Goal: Answer question/provide support: Share knowledge or assist other users

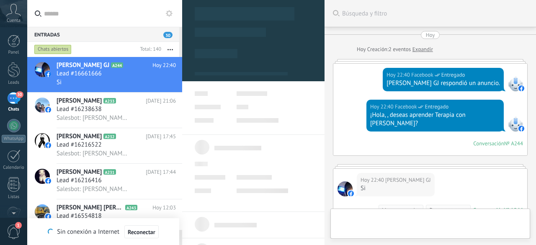
type textarea "**********"
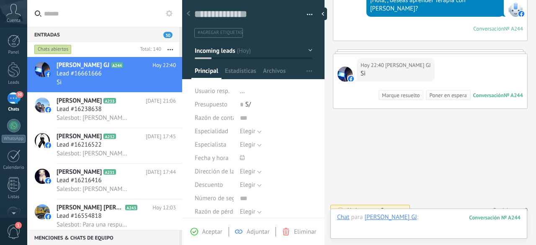
click at [423, 218] on div at bounding box center [428, 225] width 183 height 25
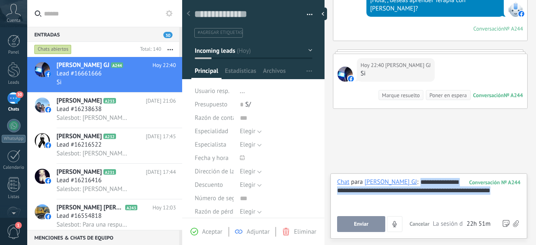
copy div "**********"
click at [366, 221] on button "Enviar" at bounding box center [361, 224] width 48 height 16
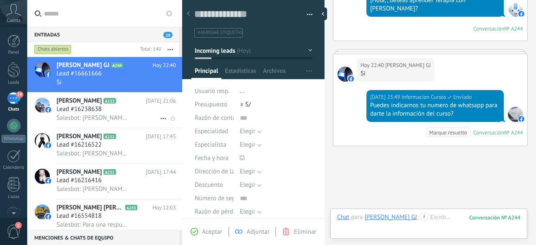
scroll to position [152, 0]
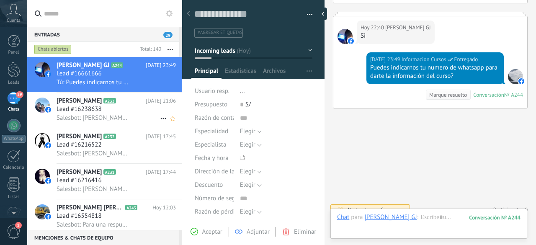
click at [103, 120] on span "Salesbot: [PERSON_NAME], ¿quieres recibir novedades y promociones de la Escuela…" at bounding box center [92, 118] width 73 height 8
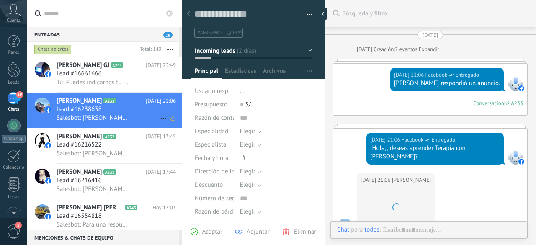
scroll to position [188, 0]
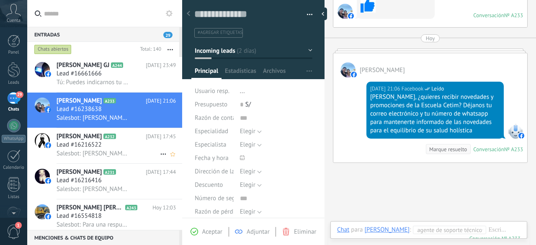
click at [97, 144] on span "Lead #16216522" at bounding box center [78, 145] width 45 height 8
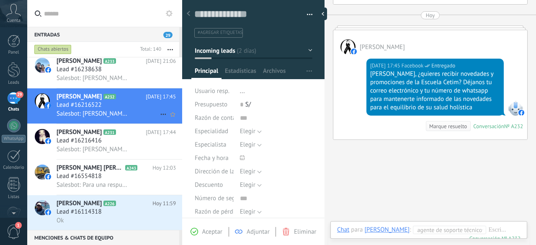
scroll to position [41, 0]
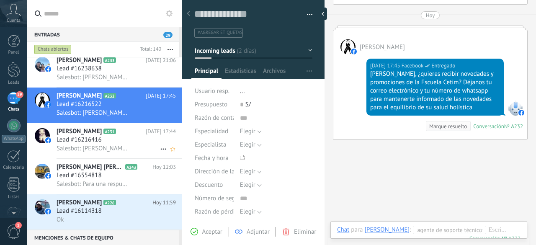
click at [84, 141] on span "Lead #16216416" at bounding box center [78, 140] width 45 height 8
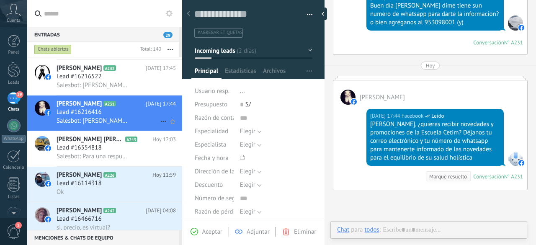
scroll to position [69, 0]
click at [90, 149] on span "Lead #16554818" at bounding box center [78, 148] width 45 height 8
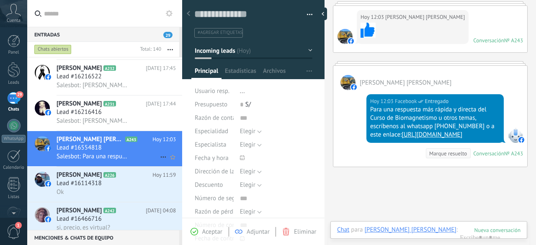
scroll to position [13, 0]
click at [81, 185] on span "Lead #16114318" at bounding box center [78, 183] width 45 height 8
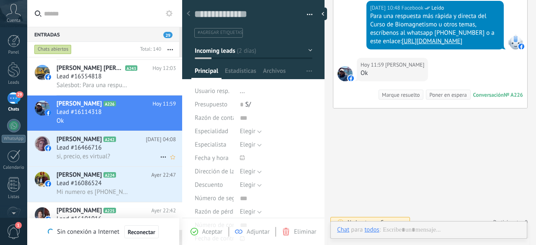
scroll to position [13, 0]
click at [116, 149] on div "Lead #16466716" at bounding box center [115, 148] width 119 height 8
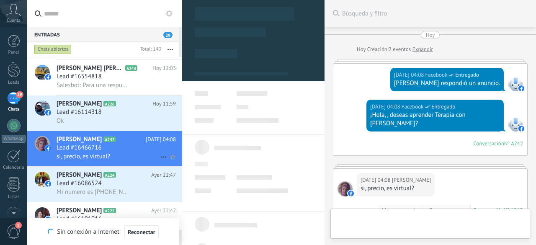
scroll to position [115, 0]
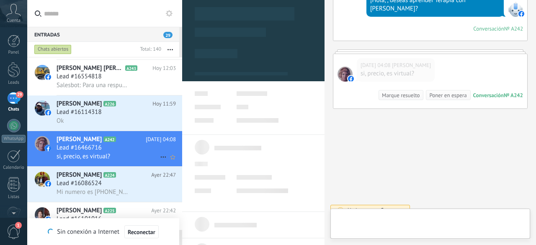
type textarea "**********"
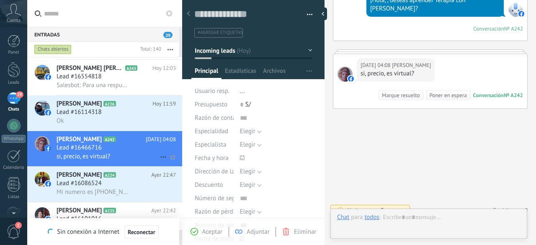
scroll to position [13, 0]
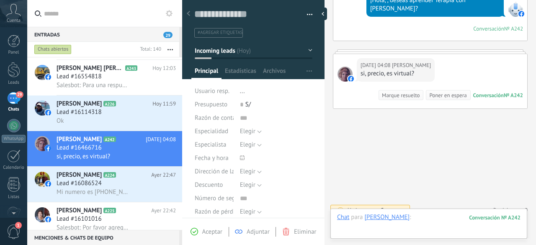
click at [409, 220] on div at bounding box center [428, 225] width 183 height 25
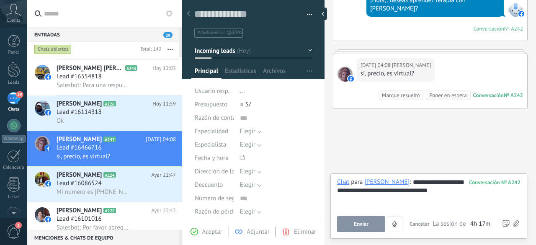
click at [368, 226] on span "Enviar" at bounding box center [361, 224] width 15 height 6
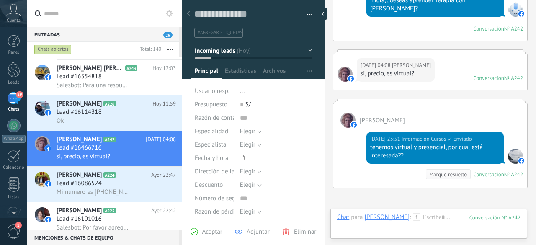
scroll to position [193, 0]
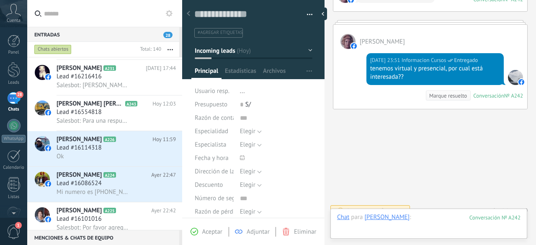
click at [403, 219] on div at bounding box center [428, 225] width 183 height 25
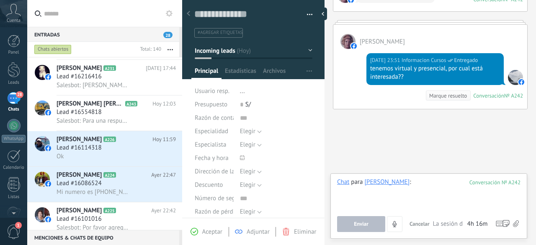
paste div
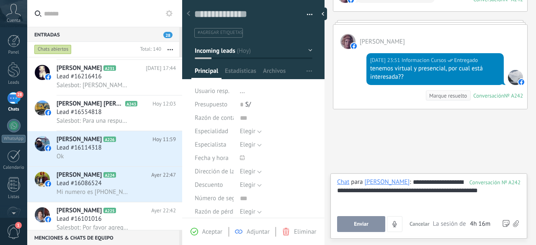
click at [366, 223] on span "Enviar" at bounding box center [361, 224] width 15 height 6
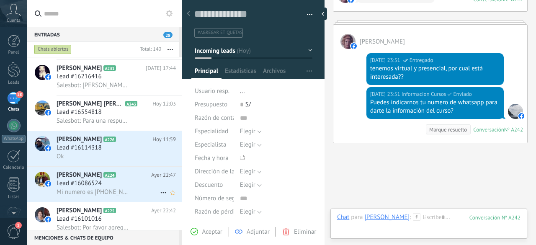
scroll to position [227, 0]
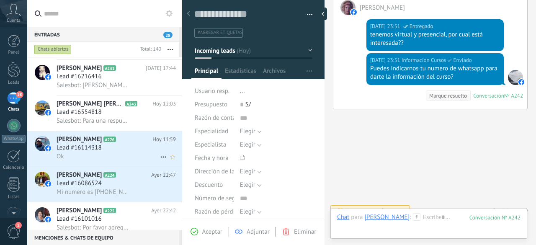
click at [92, 157] on div "Ok" at bounding box center [115, 156] width 119 height 9
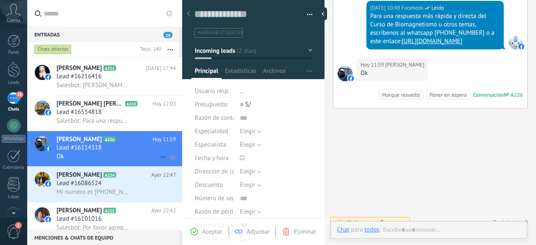
scroll to position [13, 0]
click at [96, 182] on div "[PERSON_NAME] A224 [DATE] 22:47 Lead #[PHONE_NUMBER] Mi numero es [PHONE_NUMBER]" at bounding box center [119, 184] width 126 height 35
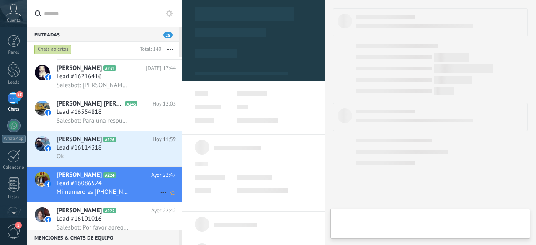
click at [96, 182] on div "[PERSON_NAME] A224 [DATE] 22:47 Lead #[PHONE_NUMBER] Mi numero es [PHONE_NUMBER]" at bounding box center [119, 184] width 126 height 35
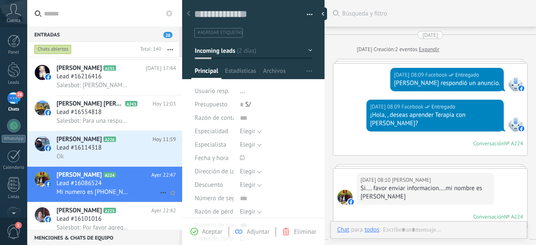
type textarea "**********"
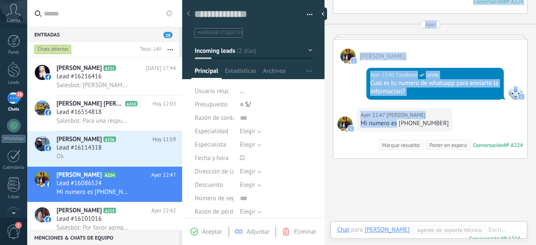
drag, startPoint x: 431, startPoint y: 111, endPoint x: 397, endPoint y: 114, distance: 34.4
click at [397, 119] on div "Mi numero es [PHONE_NUMBER]" at bounding box center [404, 123] width 88 height 8
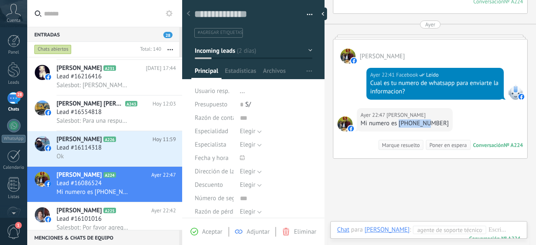
drag, startPoint x: 398, startPoint y: 113, endPoint x: 430, endPoint y: 113, distance: 32.2
click at [430, 119] on div "Mi numero es [PHONE_NUMBER]" at bounding box center [404, 123] width 88 height 8
copy div "998821425"
